Goal: Task Accomplishment & Management: Manage account settings

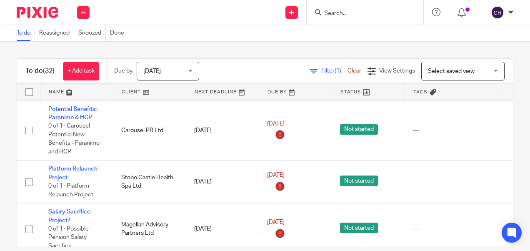
click at [327, 14] on input "Search" at bounding box center [360, 13] width 75 height 7
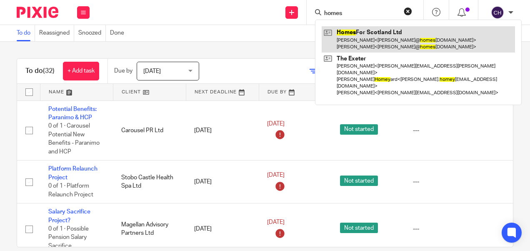
type input "homes"
click at [376, 43] on link at bounding box center [417, 39] width 193 height 26
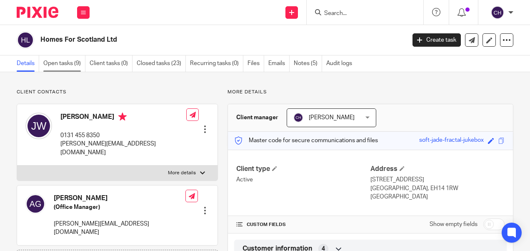
click at [64, 58] on link "Open tasks (9)" at bounding box center [64, 63] width 42 height 16
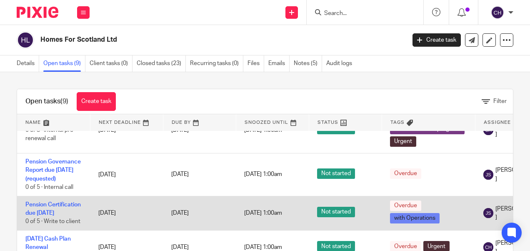
scroll to position [250, 0]
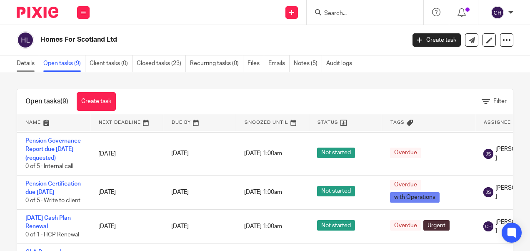
click at [25, 65] on link "Details" at bounding box center [28, 63] width 22 height 16
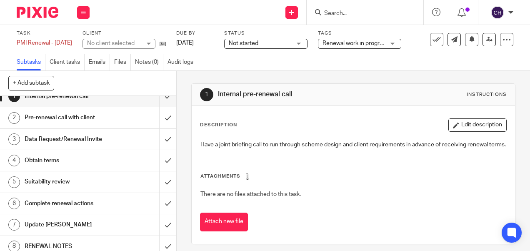
scroll to position [15, 0]
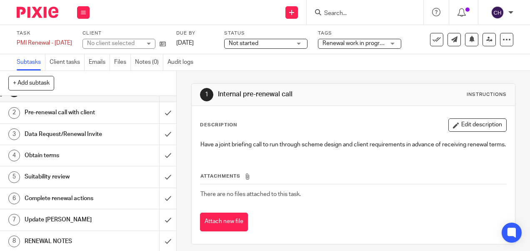
click at [37, 241] on h1 "RENEWAL NOTES" at bounding box center [67, 241] width 84 height 12
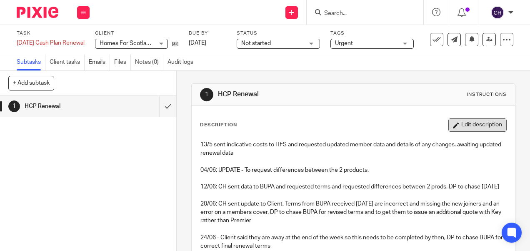
click at [458, 125] on button "Edit description" at bounding box center [477, 124] width 58 height 13
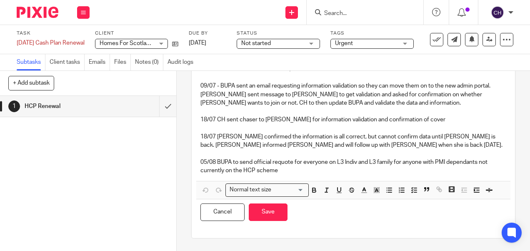
scroll to position [228, 0]
click at [279, 169] on p "05/08 BUPA to send official requote for everyone on L3 Indiv and L3 family for …" at bounding box center [352, 166] width 305 height 17
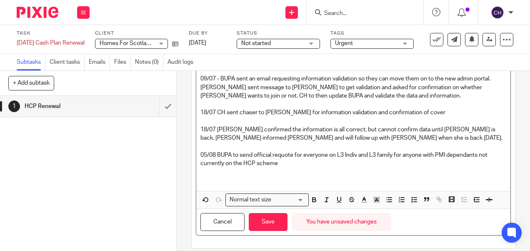
paste div
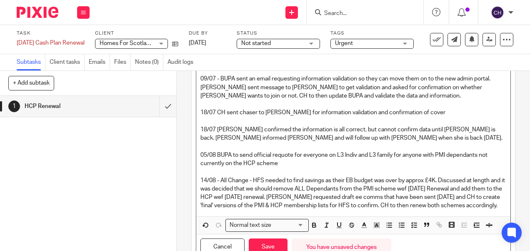
click at [244, 176] on p at bounding box center [352, 171] width 305 height 8
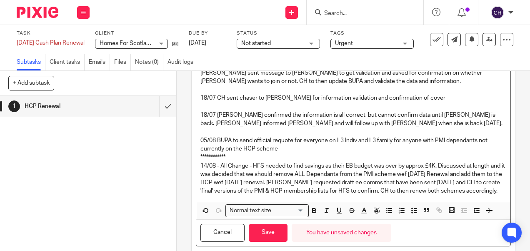
scroll to position [278, 0]
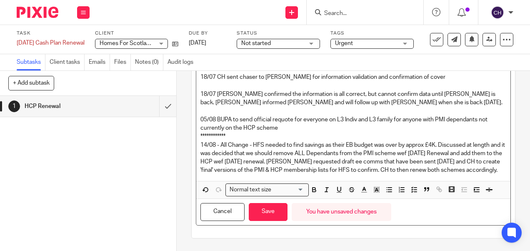
click at [278, 119] on p "05/08 BUPA to send official requote for everyone on L3 Indiv and L3 family for …" at bounding box center [352, 123] width 305 height 17
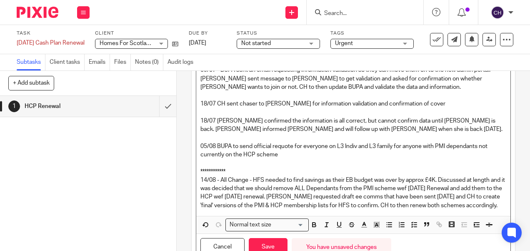
scroll to position [287, 0]
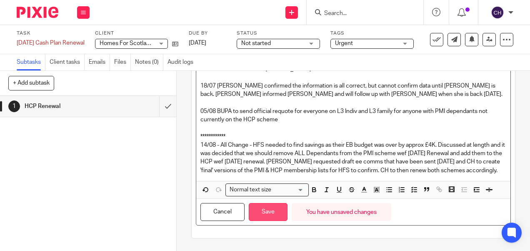
click at [264, 214] on button "Save" at bounding box center [268, 212] width 39 height 18
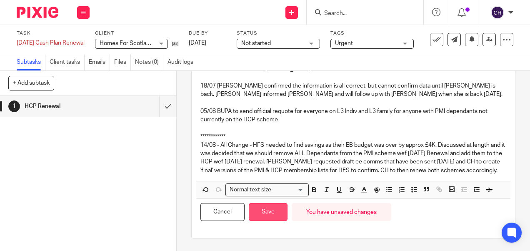
scroll to position [294, 0]
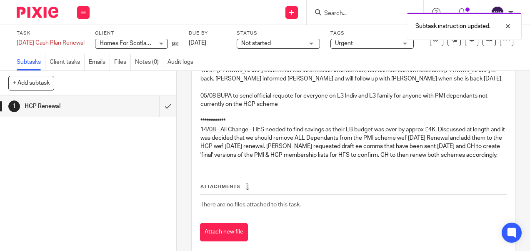
click at [257, 194] on th "Attachments" at bounding box center [353, 188] width 306 height 12
click at [207, 42] on link "6 Aug 2025" at bounding box center [207, 43] width 37 height 9
click at [46, 14] on img at bounding box center [38, 12] width 42 height 11
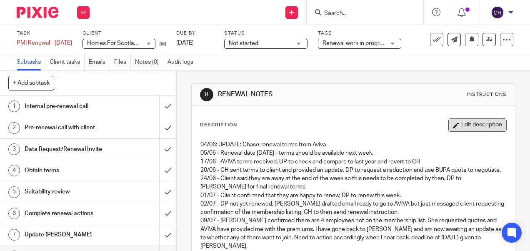
click at [461, 124] on button "Edit description" at bounding box center [477, 124] width 58 height 13
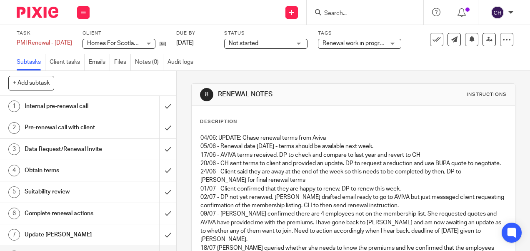
scroll to position [127, 0]
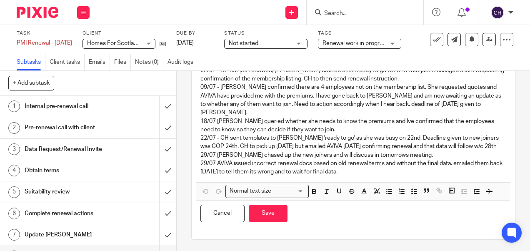
click at [357, 169] on p "29/07 AVIVA issued incorrect renewal docs based on old renewal terms and withou…" at bounding box center [352, 167] width 305 height 17
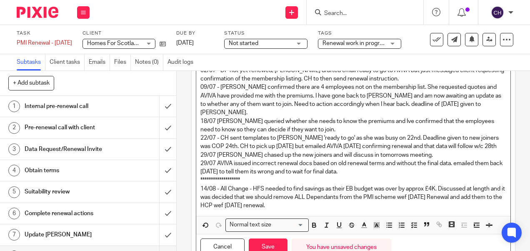
click at [263, 206] on p "14/08 - All Change - HFS needed to find savings as their EB budget was over by …" at bounding box center [352, 196] width 305 height 25
click at [299, 205] on p "14/08 - All Change - HFS needed to find savings as their EB budget was over by …" at bounding box center [352, 196] width 305 height 25
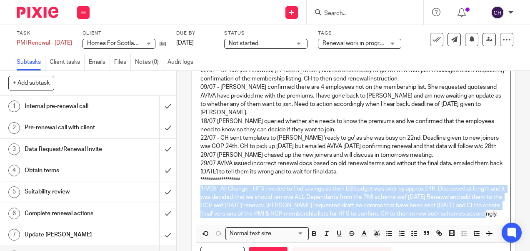
drag, startPoint x: 234, startPoint y: 222, endPoint x: 198, endPoint y: 189, distance: 49.2
click at [200, 189] on p "14/08 - All Change - HFS needed to find savings as their EB budget was over by …" at bounding box center [352, 201] width 305 height 34
copy p "14/08 - All Change - HFS needed to find savings as their EB budget was over by …"
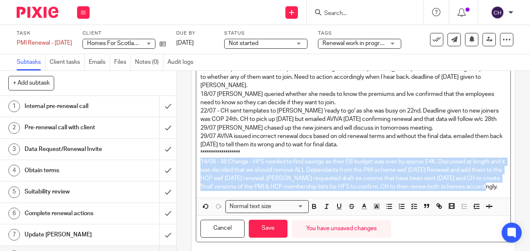
scroll to position [177, 0]
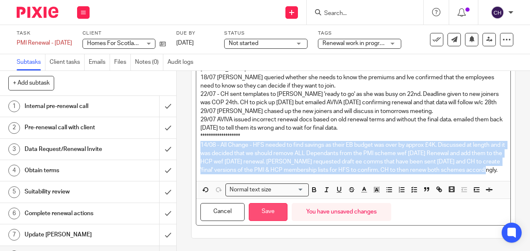
click at [270, 214] on button "Save" at bounding box center [268, 212] width 39 height 18
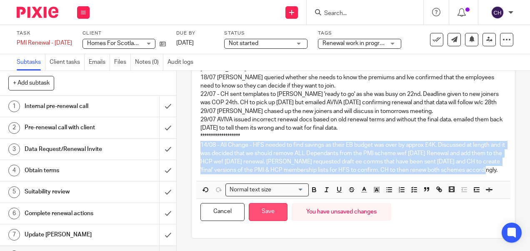
click at [260, 207] on button "Save" at bounding box center [268, 212] width 39 height 18
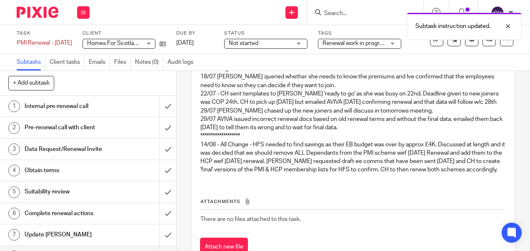
scroll to position [184, 0]
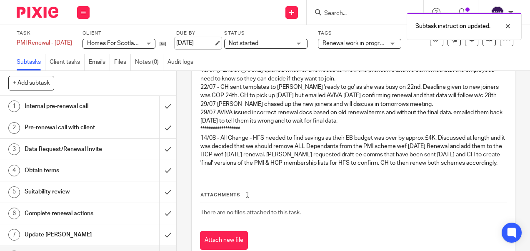
click at [202, 45] on link "[DATE]" at bounding box center [194, 43] width 37 height 9
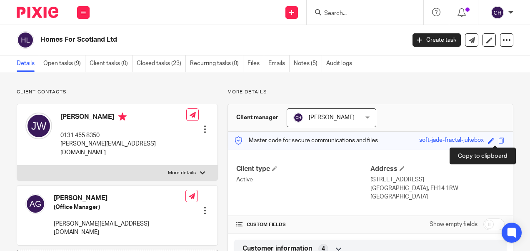
click at [498, 142] on span at bounding box center [501, 140] width 6 height 6
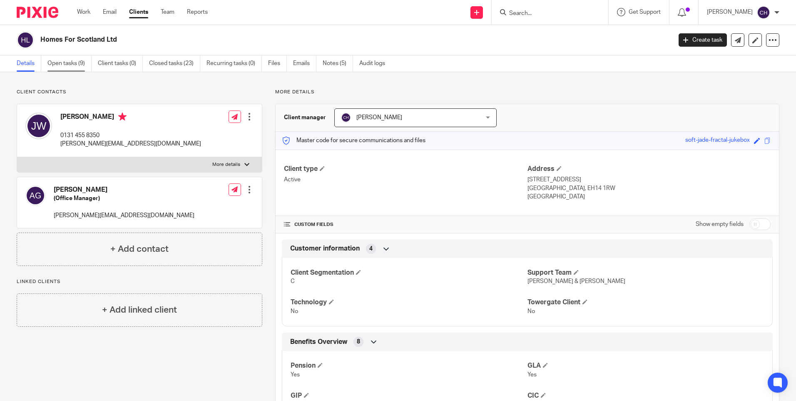
click at [76, 67] on link "Open tasks (9)" at bounding box center [69, 63] width 44 height 16
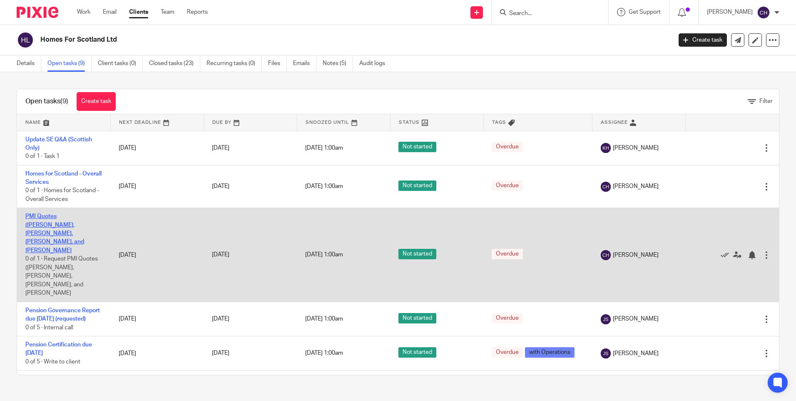
click at [45, 217] on link "PMI Quotes (Andrea, Asuna, David, and Megan" at bounding box center [54, 233] width 59 height 40
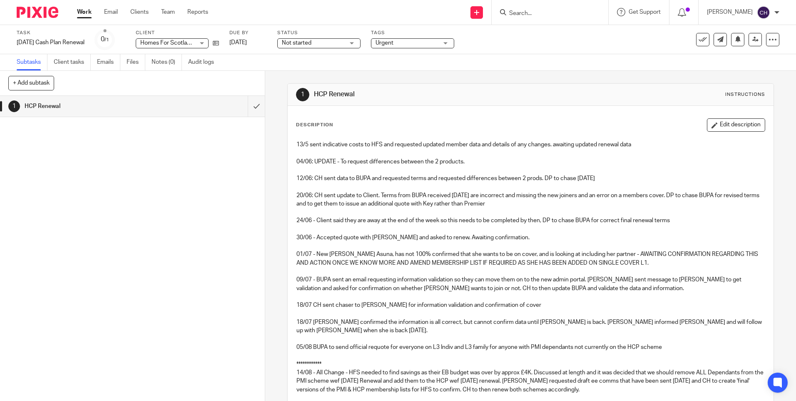
drag, startPoint x: 734, startPoint y: 128, endPoint x: 728, endPoint y: 127, distance: 5.5
click at [734, 128] on button "Edit description" at bounding box center [736, 124] width 58 height 13
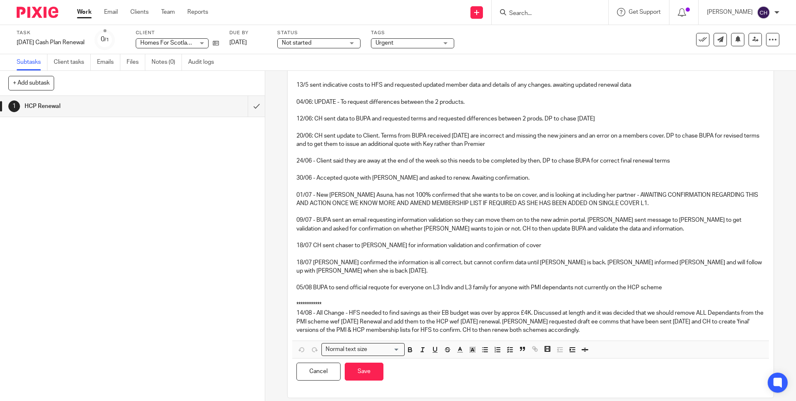
scroll to position [54, 0]
click at [593, 323] on p "14/08 - All Change - HFS needed to find savings as their EB budget was over by …" at bounding box center [530, 319] width 468 height 25
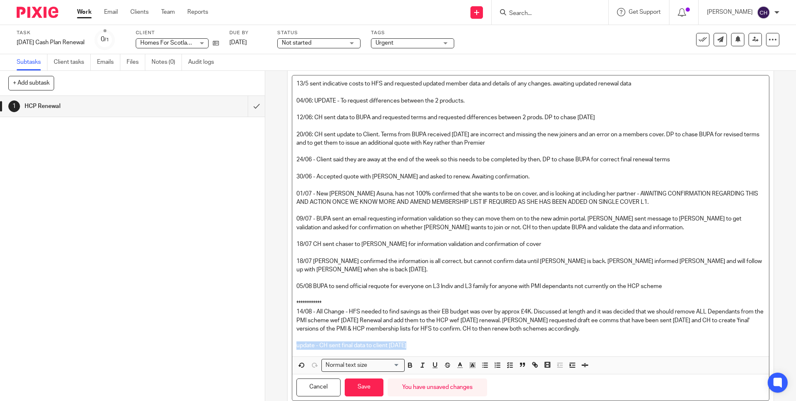
drag, startPoint x: 410, startPoint y: 334, endPoint x: 288, endPoint y: 334, distance: 122.0
click at [288, 334] on div "Description 13/5 sent indicative costs to HFS and requested updated member data…" at bounding box center [531, 232] width 486 height 361
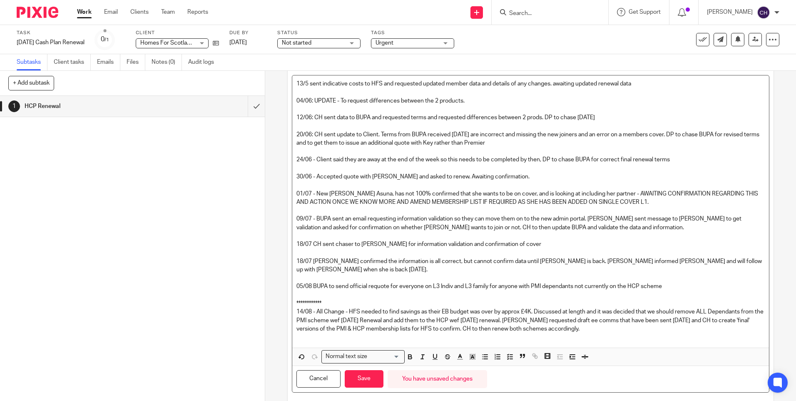
click at [717, 312] on p "14/08 - All Change - HFS needed to find savings as their EB budget was over by …" at bounding box center [530, 319] width 468 height 25
click at [360, 372] on button "Save" at bounding box center [364, 379] width 39 height 18
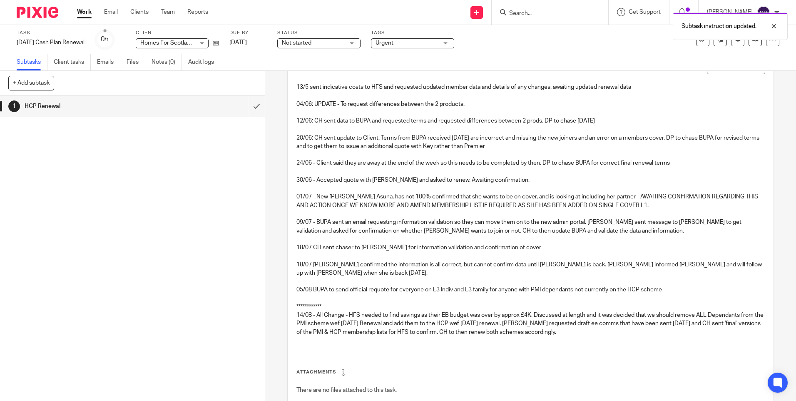
click at [583, 336] on p at bounding box center [530, 340] width 468 height 8
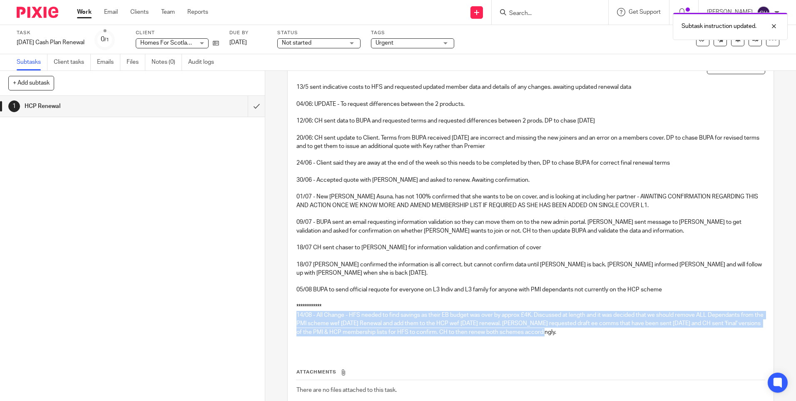
drag, startPoint x: 588, startPoint y: 324, endPoint x: 280, endPoint y: 303, distance: 308.0
click at [280, 303] on div "**********" at bounding box center [530, 236] width 531 height 330
copy p "14/08 - All Change - HFS needed to find savings as their EB budget was over by …"
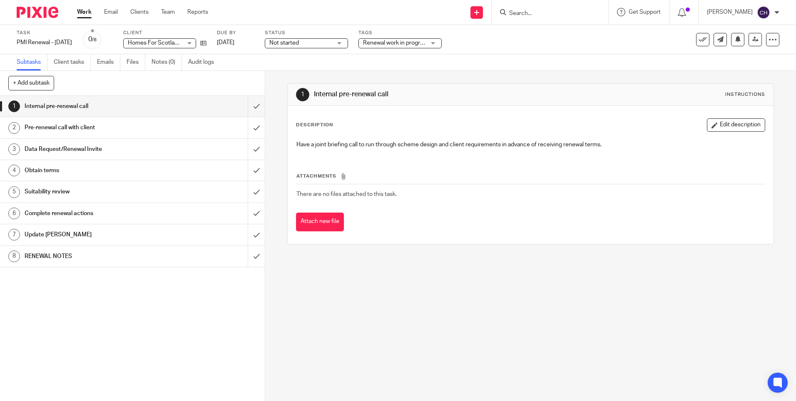
click at [113, 254] on h1 "RENEWAL NOTES" at bounding box center [96, 256] width 143 height 12
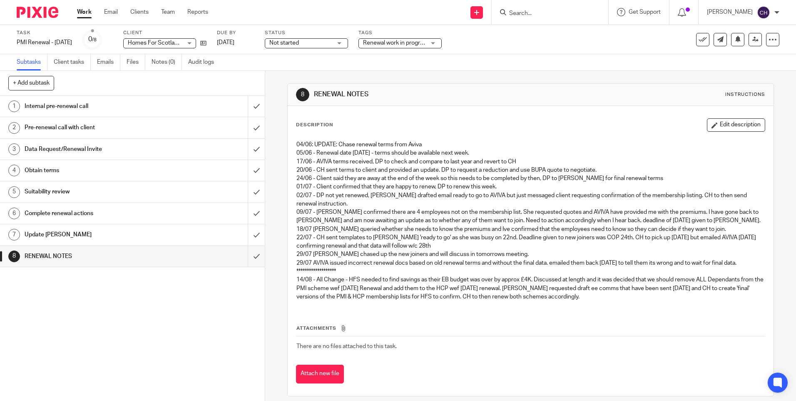
click at [734, 121] on button "Edit description" at bounding box center [736, 124] width 58 height 13
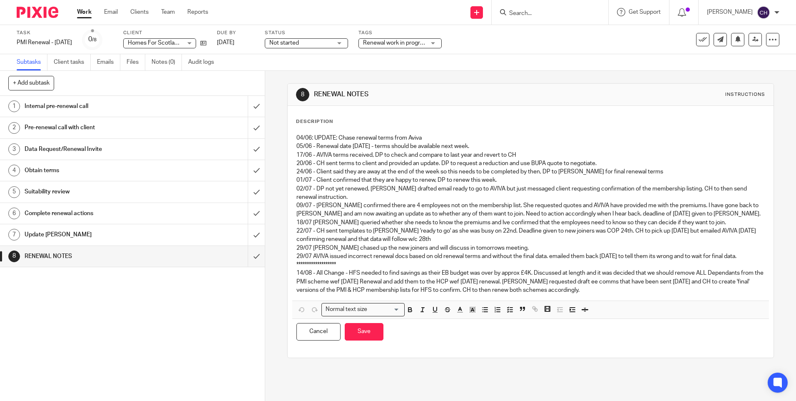
click at [588, 289] on p "14/08 - All Change - HFS needed to find savings as their EB budget was over by …" at bounding box center [530, 281] width 468 height 25
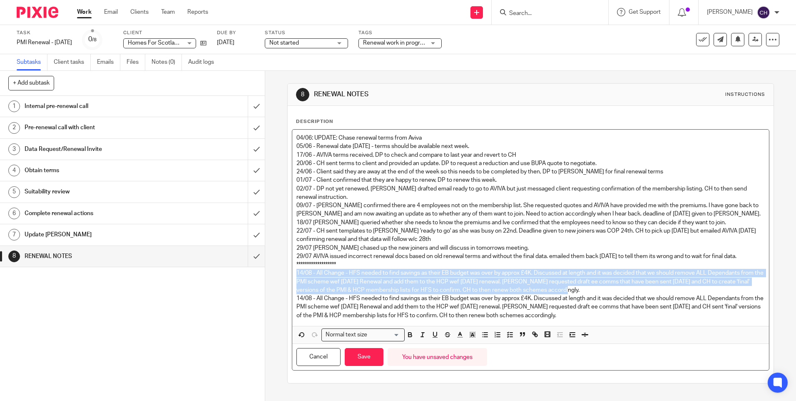
drag, startPoint x: 582, startPoint y: 289, endPoint x: 292, endPoint y: 276, distance: 290.5
click at [292, 276] on div "**********" at bounding box center [530, 228] width 476 height 196
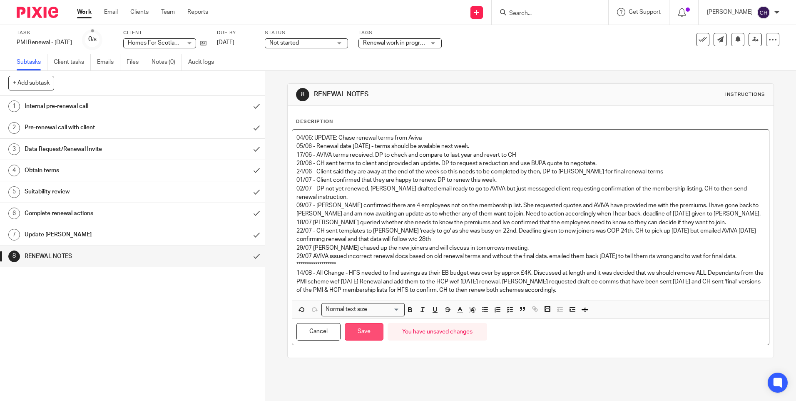
click at [356, 328] on button "Save" at bounding box center [364, 332] width 39 height 18
click at [367, 334] on button "Save" at bounding box center [364, 332] width 39 height 18
click at [356, 329] on button "Save" at bounding box center [364, 332] width 39 height 18
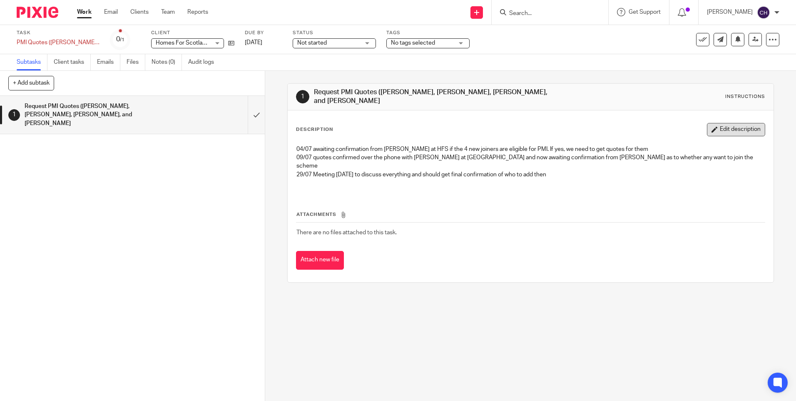
click at [713, 123] on button "Edit description" at bounding box center [736, 129] width 58 height 13
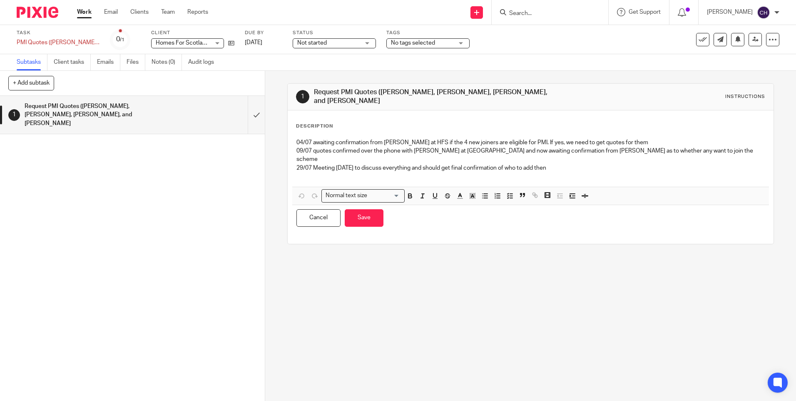
click at [556, 164] on p "29/07 Meeting tomorrow to discuss everything and should get final confirmation …" at bounding box center [530, 168] width 468 height 8
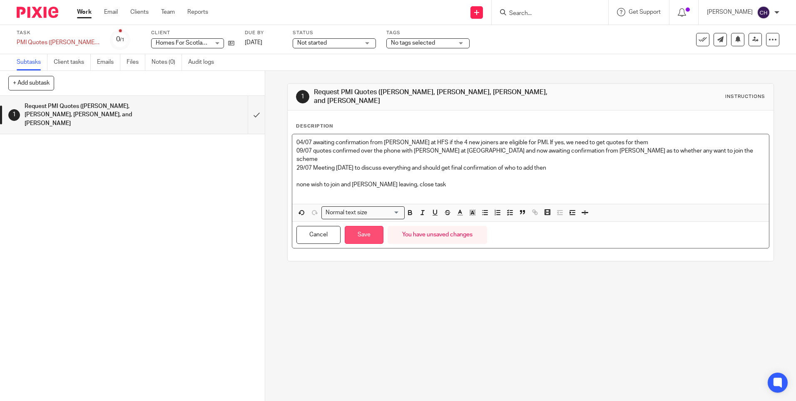
click at [355, 226] on button "Save" at bounding box center [364, 235] width 39 height 18
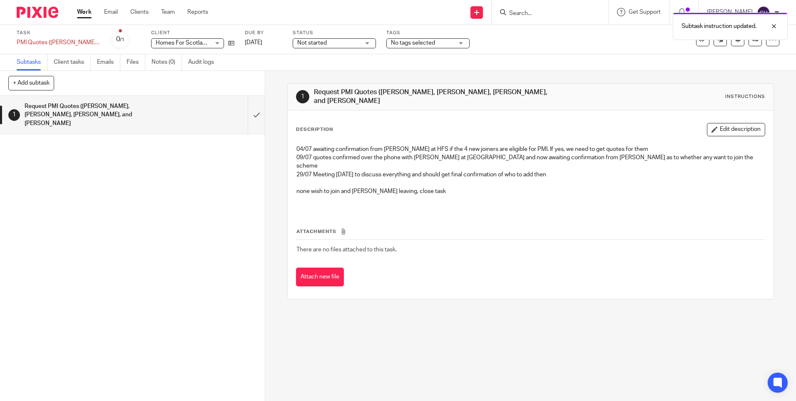
click at [696, 42] on button at bounding box center [702, 39] width 13 height 13
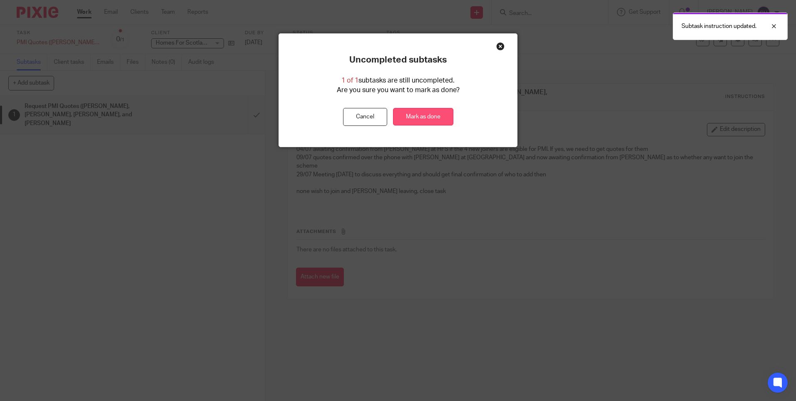
click at [434, 117] on link "Mark as done" at bounding box center [423, 117] width 60 height 18
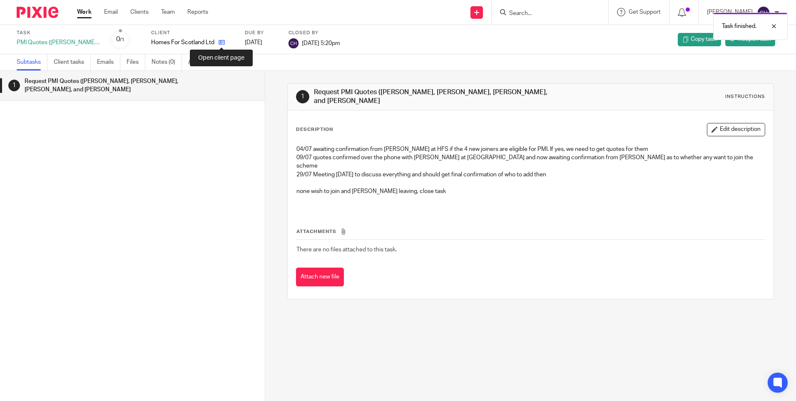
click at [222, 45] on icon at bounding box center [222, 42] width 6 height 6
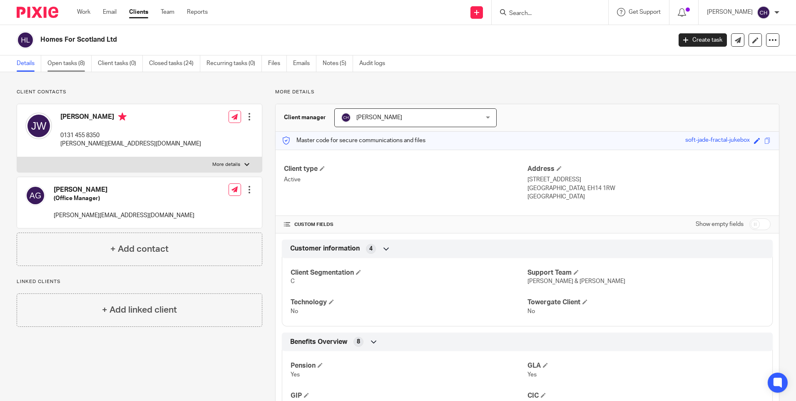
click at [77, 65] on link "Open tasks (8)" at bounding box center [69, 63] width 44 height 16
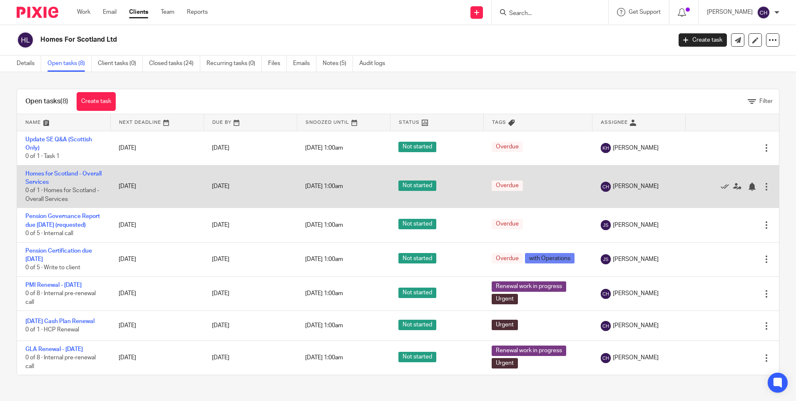
click at [48, 178] on td "Homes for Scotland - Overall Services 0 of 1 · Homes for Scotland - Overall Ser…" at bounding box center [63, 186] width 93 height 43
click at [51, 171] on link "Homes for Scotland - Overall Services" at bounding box center [63, 178] width 76 height 14
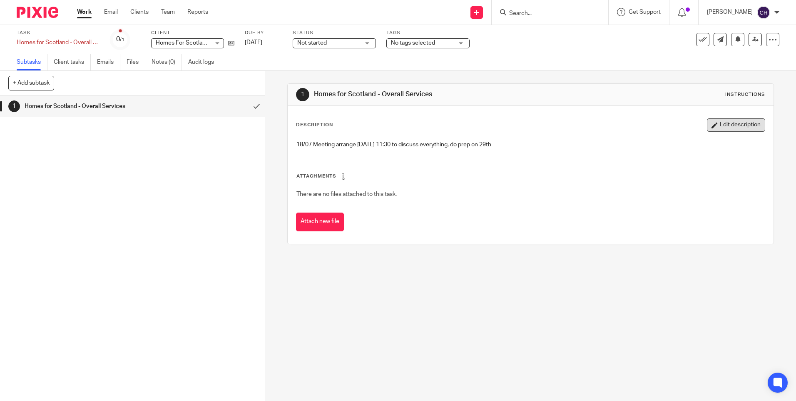
click at [719, 121] on button "Edit description" at bounding box center [736, 124] width 58 height 13
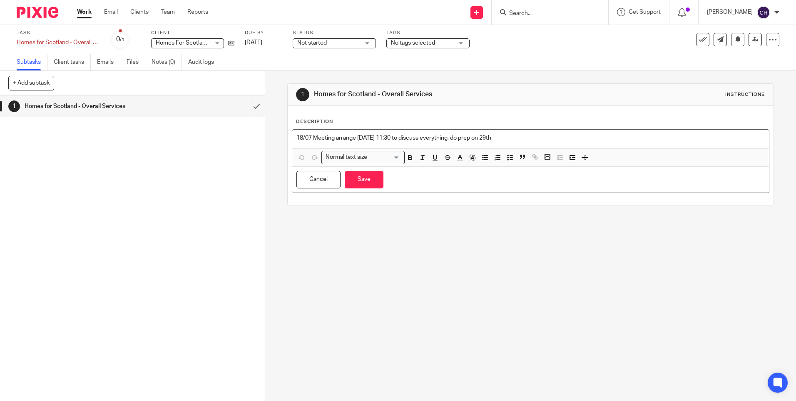
click at [508, 135] on p "18/07 Meeting arrange [DATE] 11:30 to discuss everything, do prep on 29th" at bounding box center [530, 138] width 468 height 8
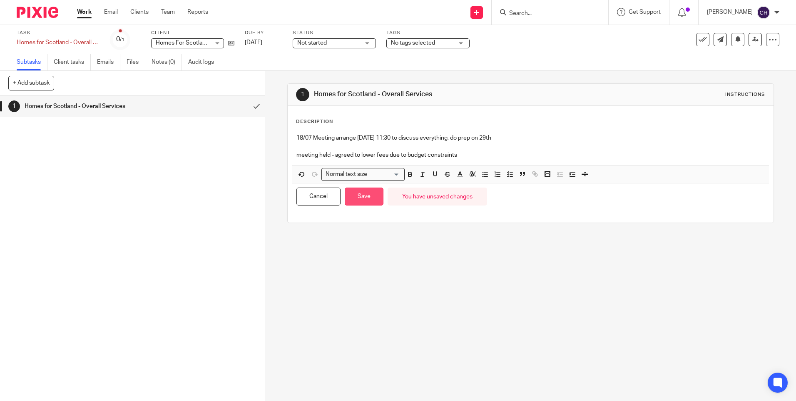
click at [366, 197] on button "Save" at bounding box center [364, 196] width 39 height 18
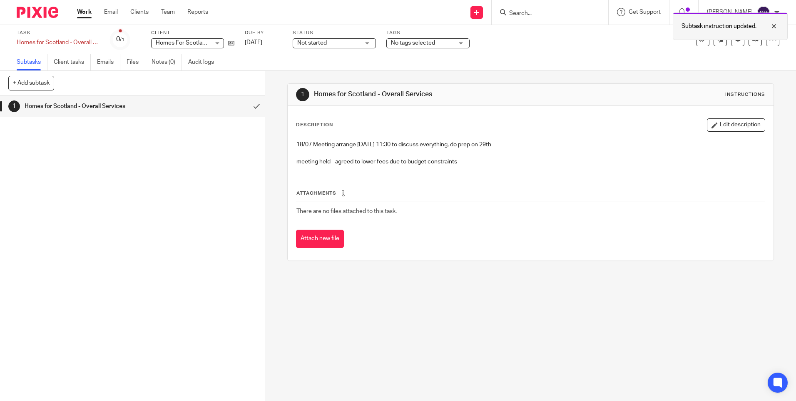
click at [691, 40] on div "Subtask instruction updated." at bounding box center [730, 25] width 115 height 27
click at [699, 36] on icon at bounding box center [703, 39] width 8 height 8
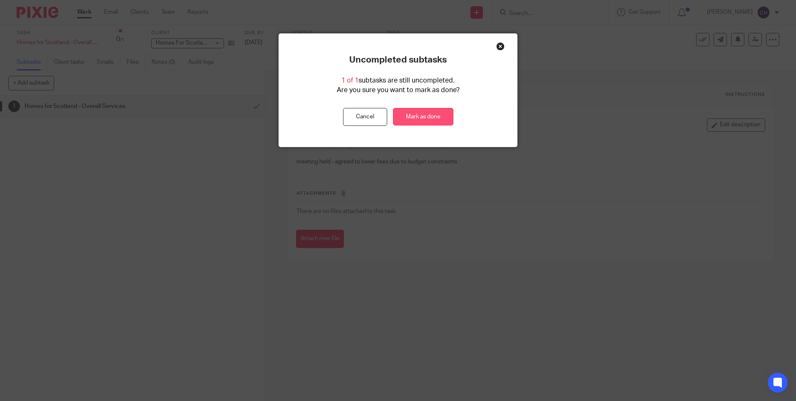
click at [413, 116] on link "Mark as done" at bounding box center [423, 117] width 60 height 18
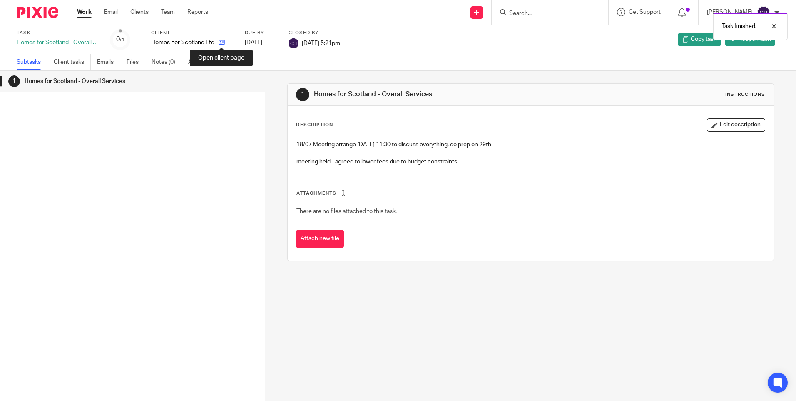
click at [222, 42] on icon at bounding box center [222, 42] width 6 height 6
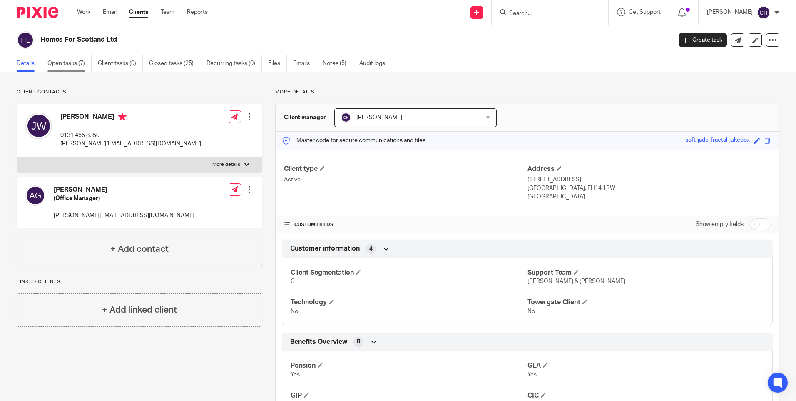
click at [60, 64] on link "Open tasks (7)" at bounding box center [69, 63] width 44 height 16
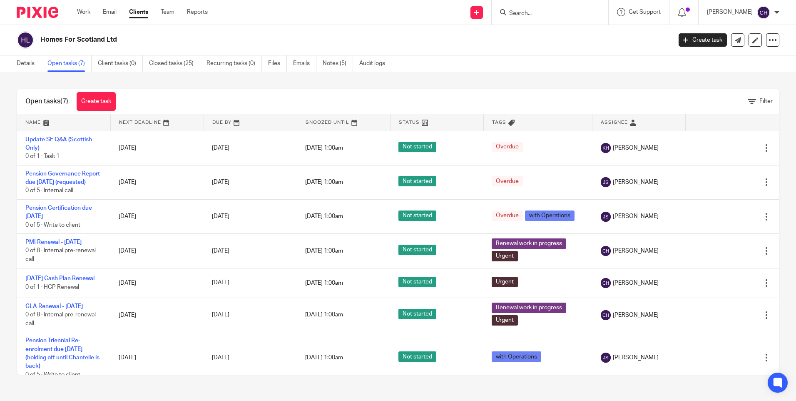
click at [33, 12] on img at bounding box center [38, 12] width 42 height 11
